Goal: Use online tool/utility: Utilize a website feature to perform a specific function

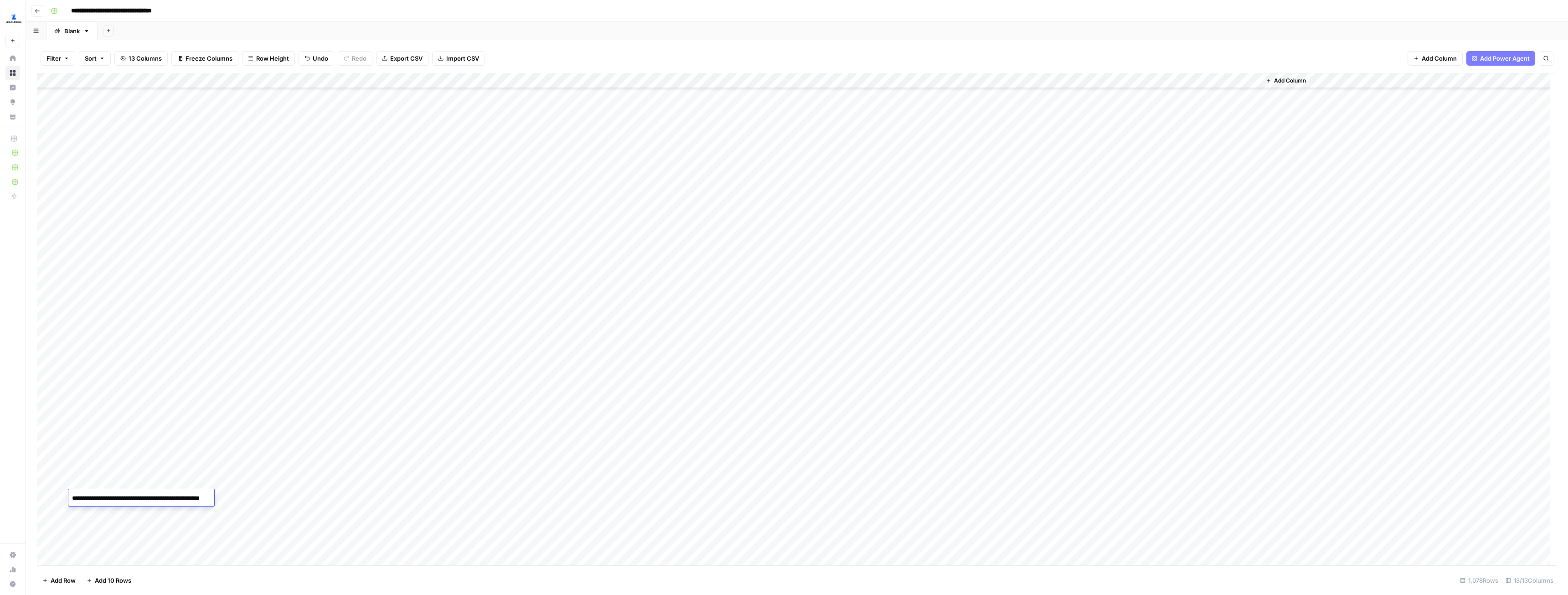
scroll to position [7709, 0]
click at [300, 78] on div "Add Column" at bounding box center [797, 319] width 1520 height 493
click at [312, 97] on button "All Rows" at bounding box center [335, 102] width 68 height 13
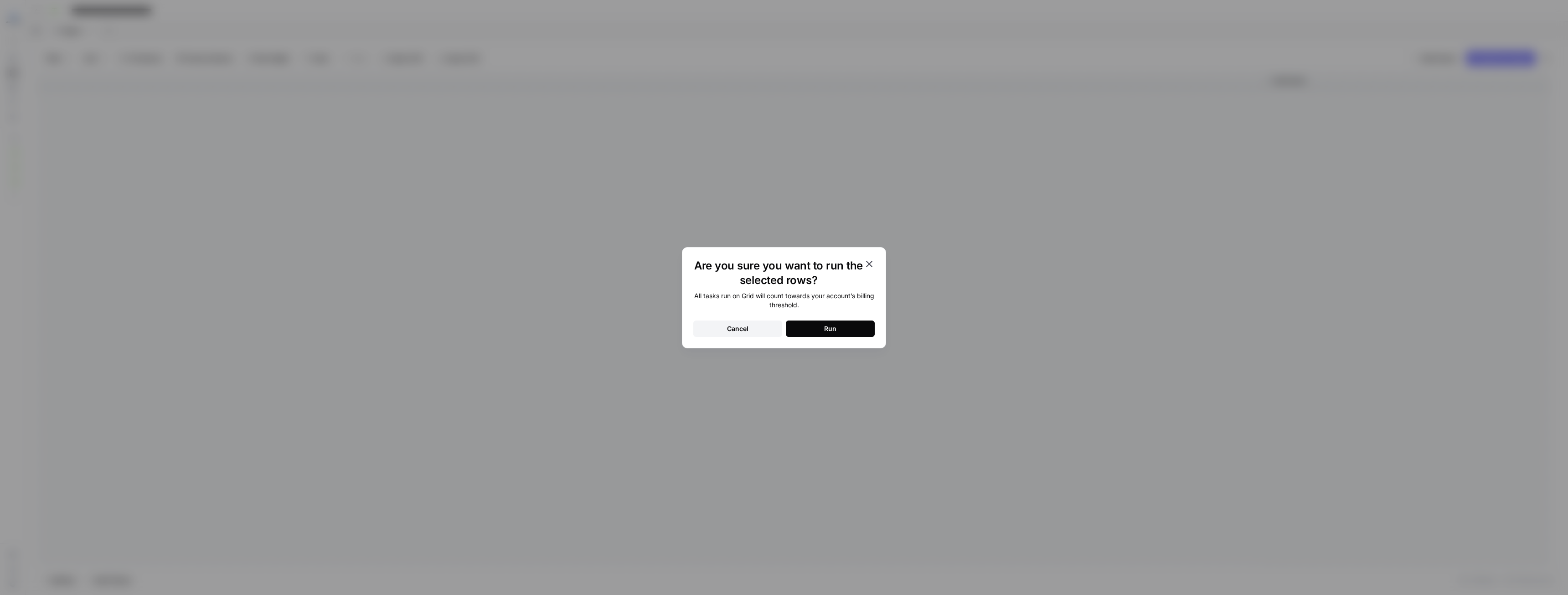
click at [842, 330] on button "Run" at bounding box center [831, 329] width 89 height 17
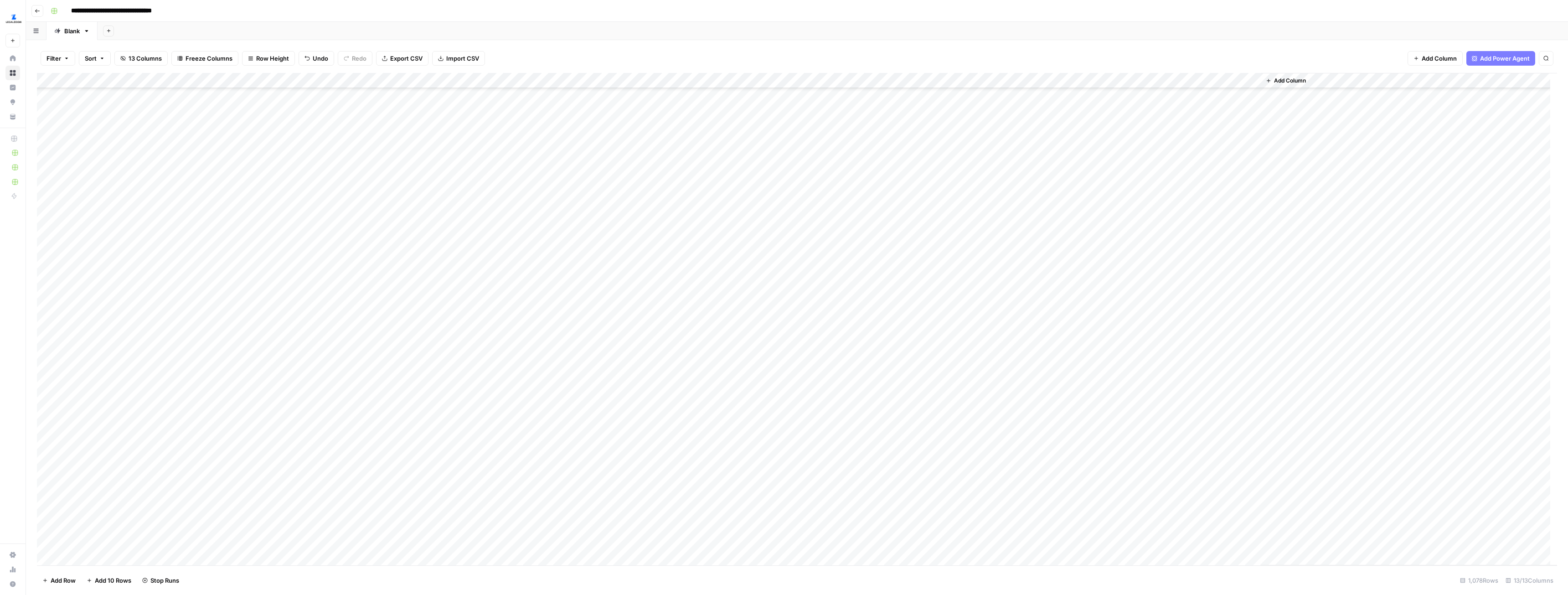
scroll to position [2828, 0]
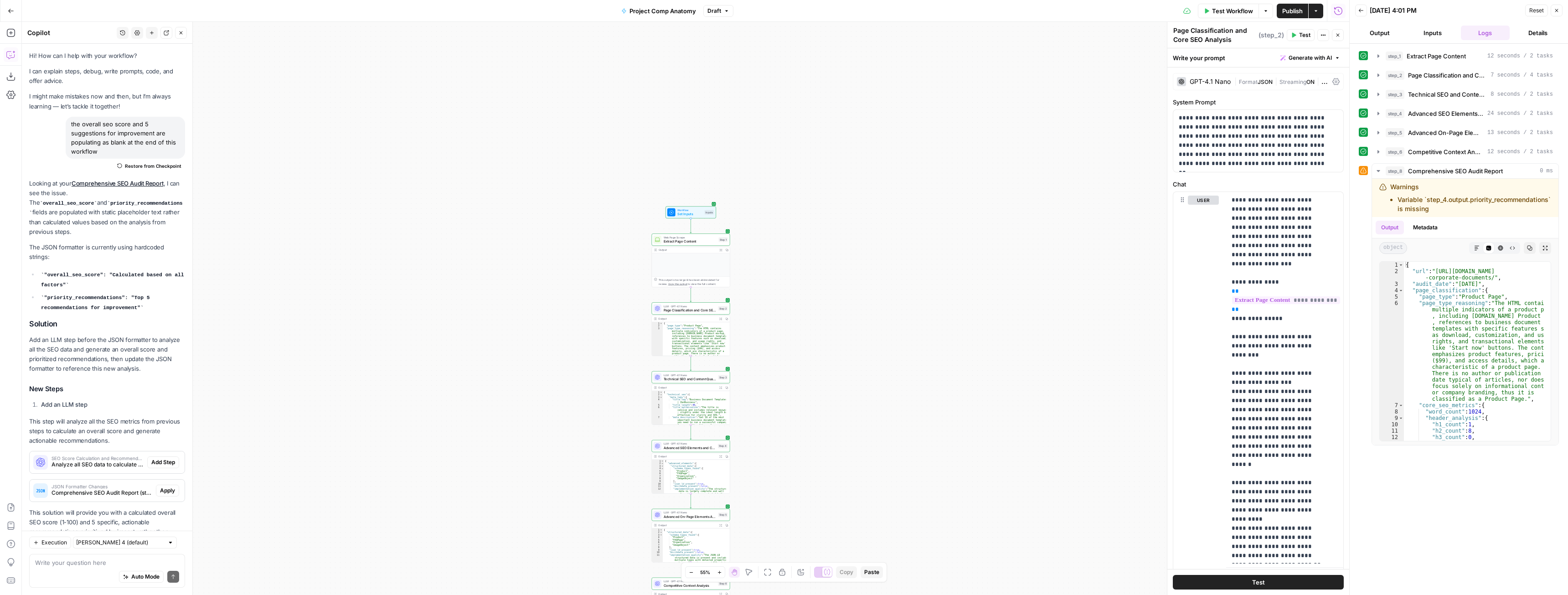
scroll to position [2463, 0]
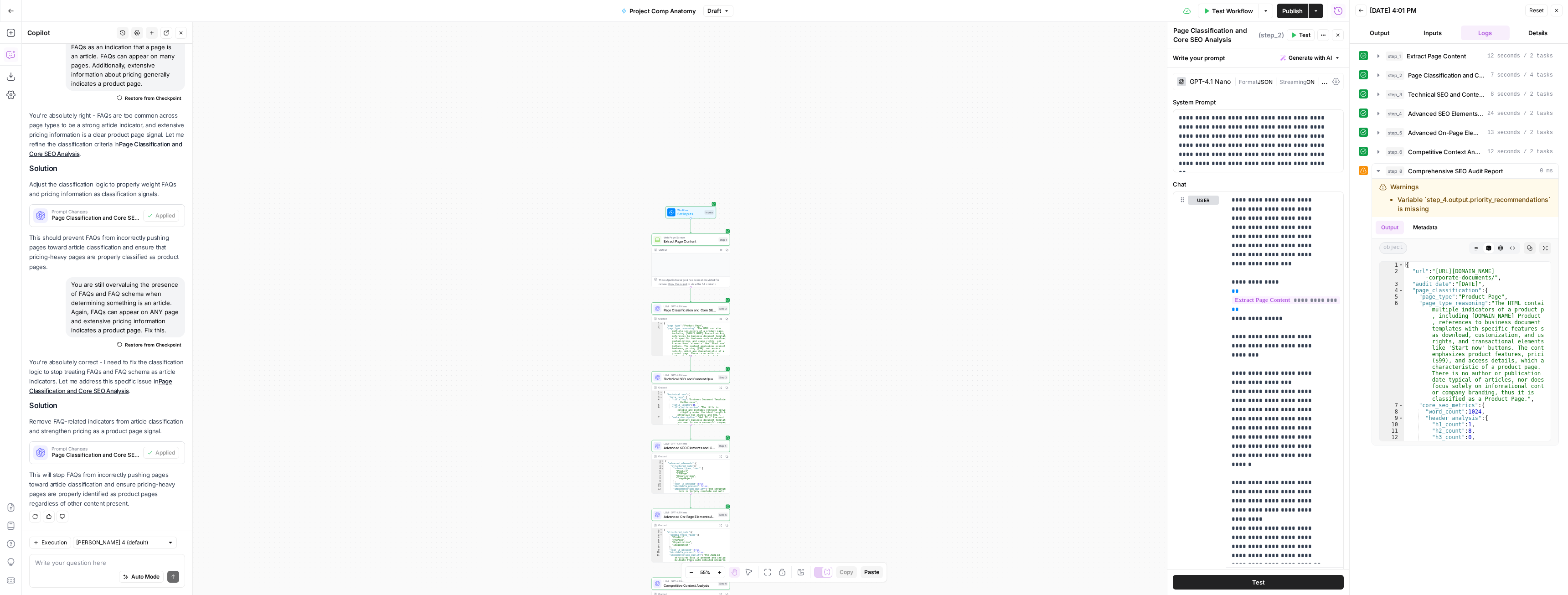
click at [1294, 5] on button "Publish" at bounding box center [1292, 10] width 31 height 15
